Goal: Task Accomplishment & Management: Use online tool/utility

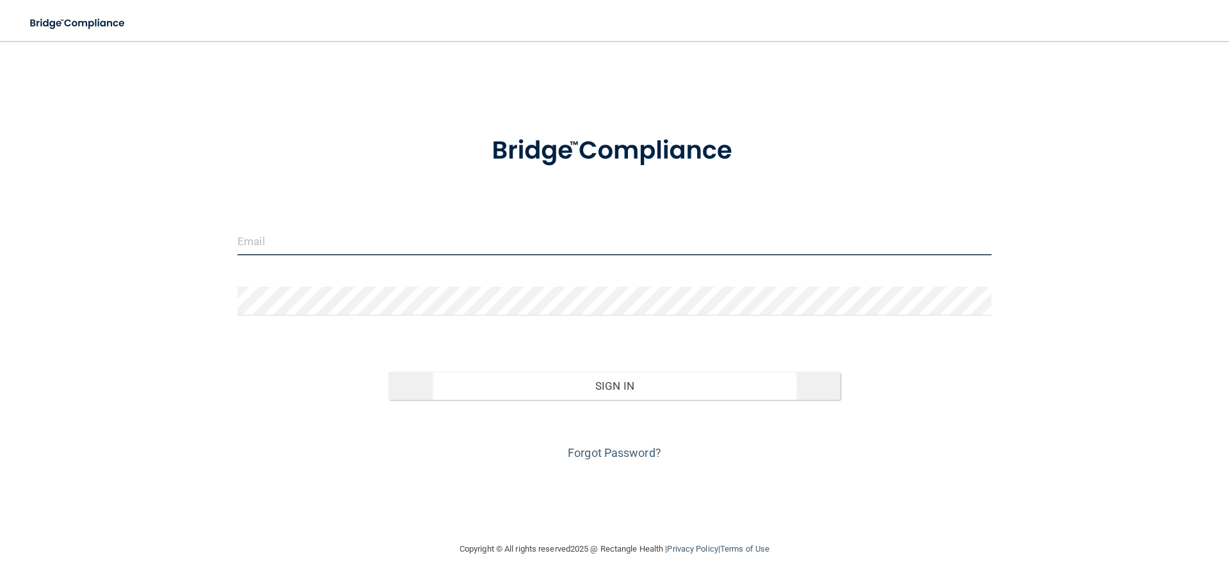
type input "[PERSON_NAME][EMAIL_ADDRESS][DOMAIN_NAME]"
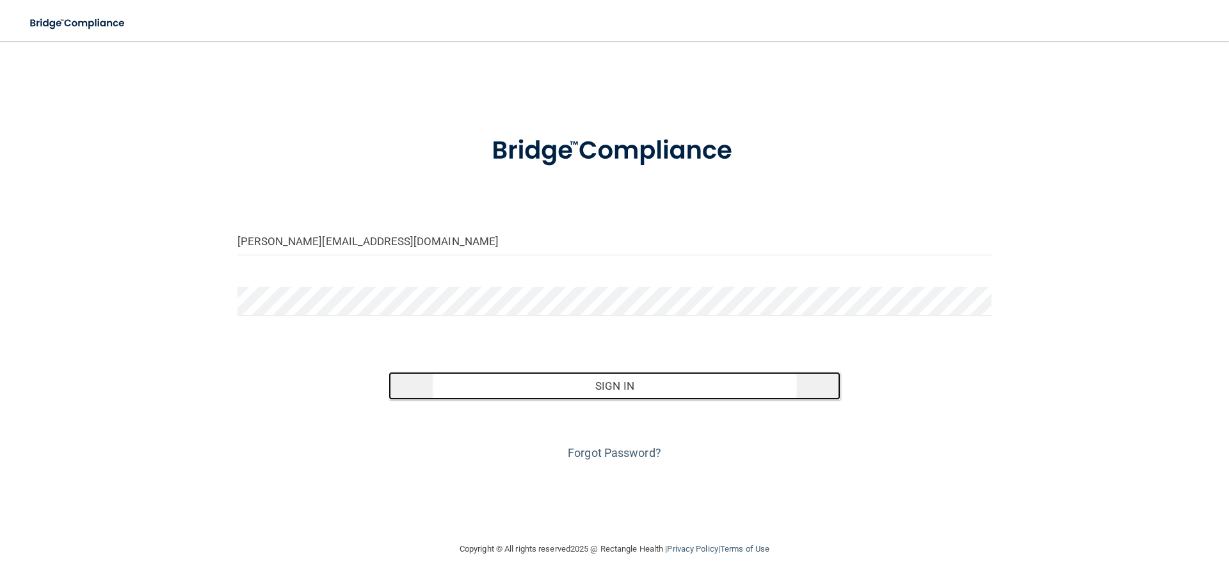
click at [622, 382] on button "Sign In" at bounding box center [615, 386] width 453 height 28
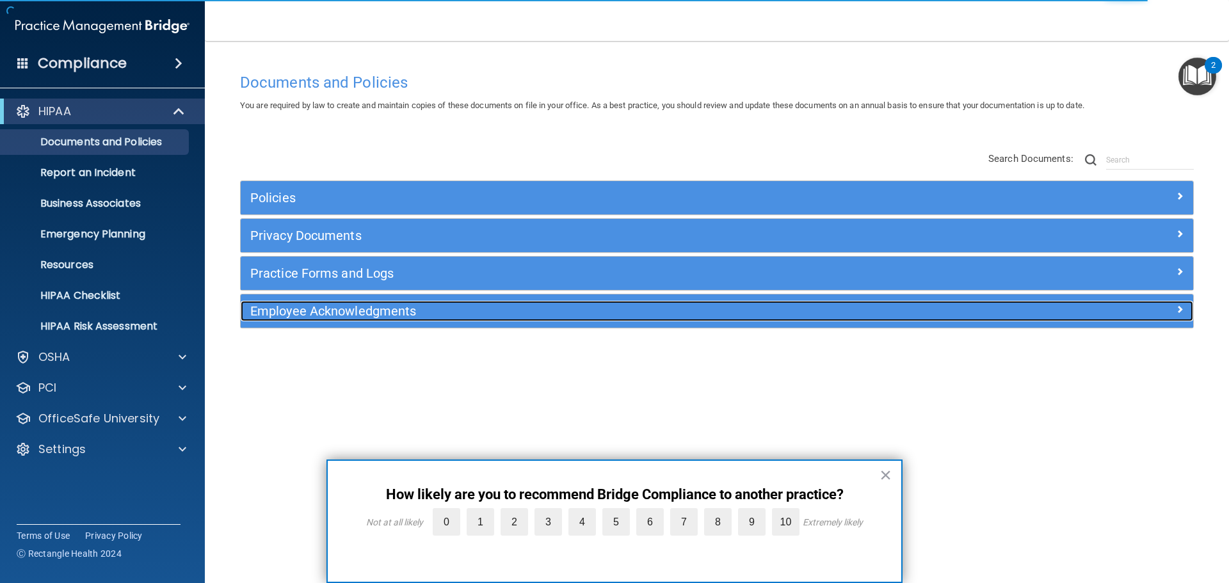
click at [415, 307] on h5 "Employee Acknowledgments" at bounding box center [597, 311] width 695 height 14
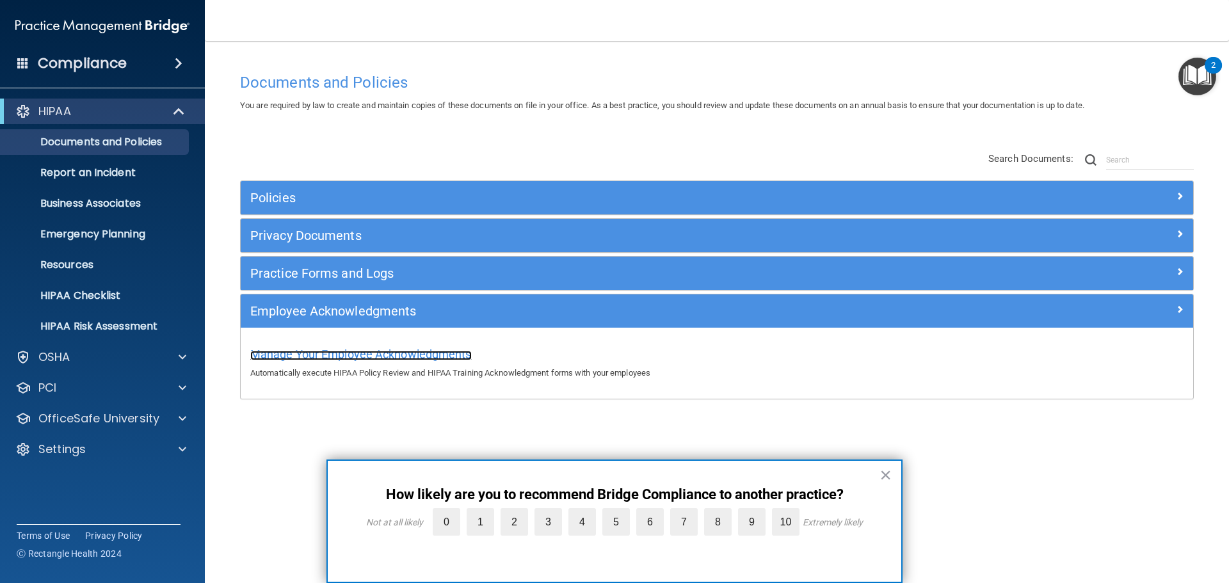
click at [444, 353] on span "Manage Your Employee Acknowledgments" at bounding box center [360, 354] width 221 height 13
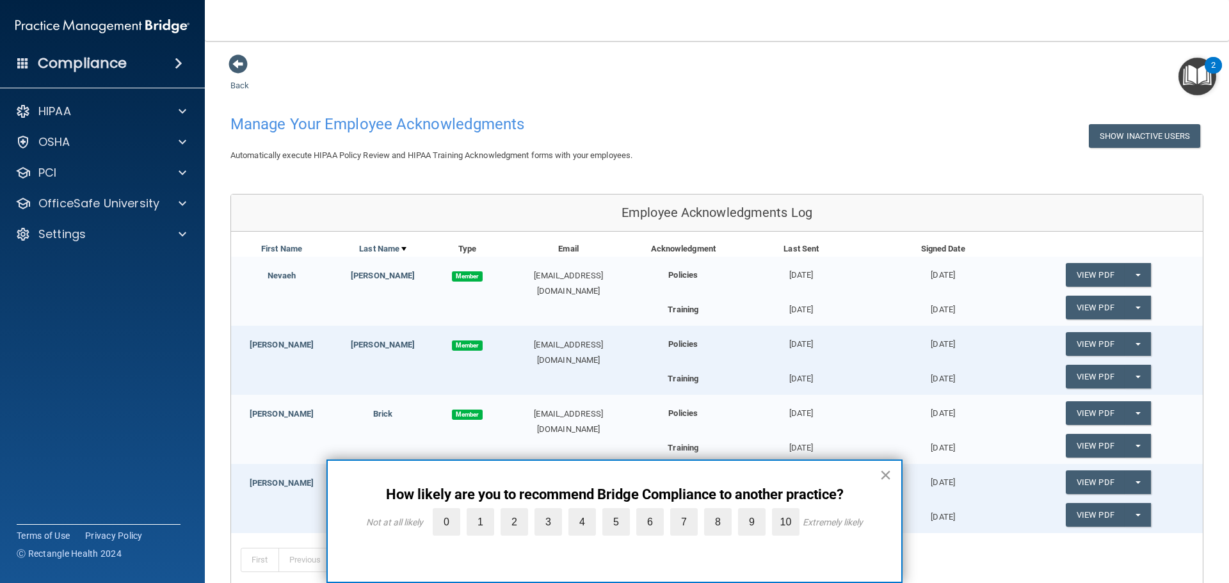
click at [883, 472] on button "×" at bounding box center [886, 475] width 12 height 20
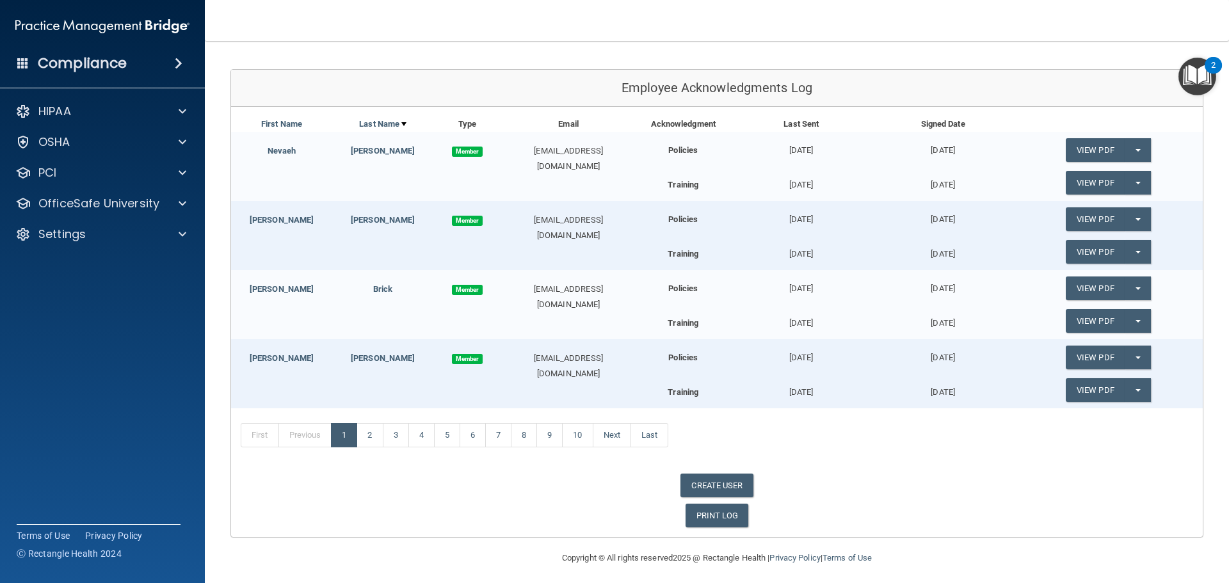
scroll to position [131, 0]
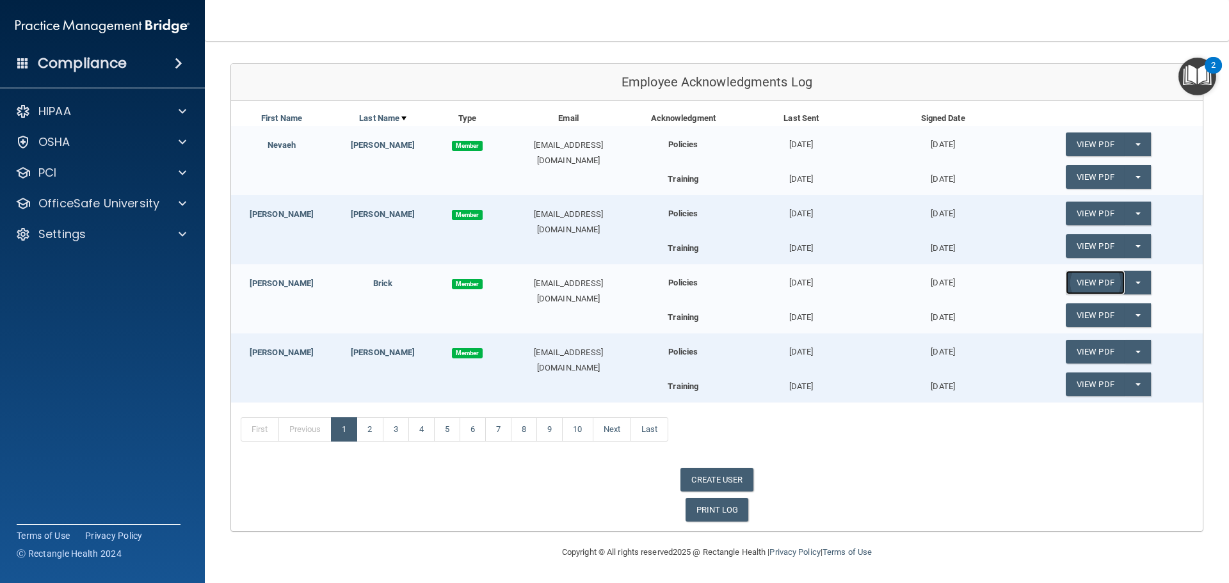
click at [1074, 280] on link "View PDF" at bounding box center [1095, 283] width 59 height 24
